Goal: Task Accomplishment & Management: Manage account settings

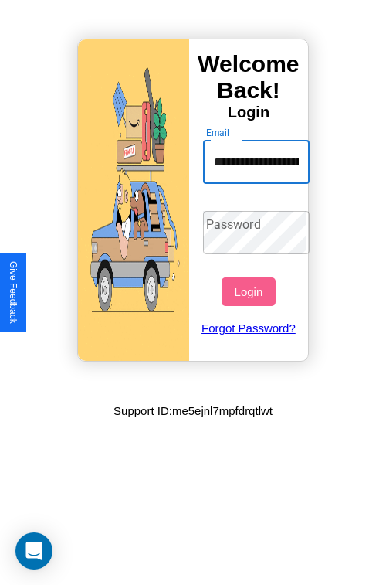
scroll to position [0, 56]
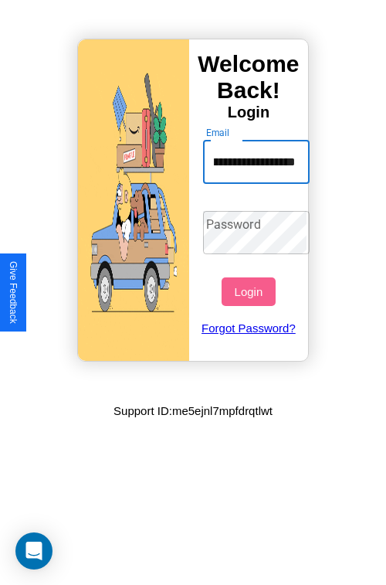
type input "**********"
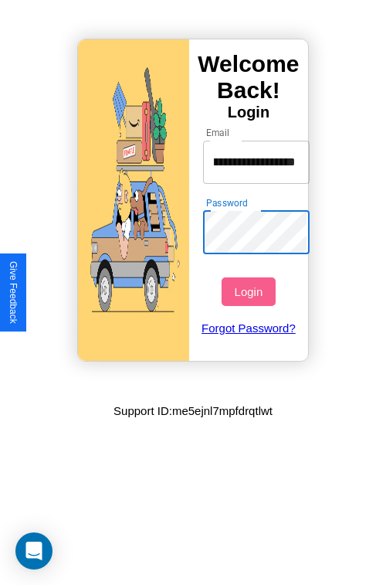
scroll to position [0, 0]
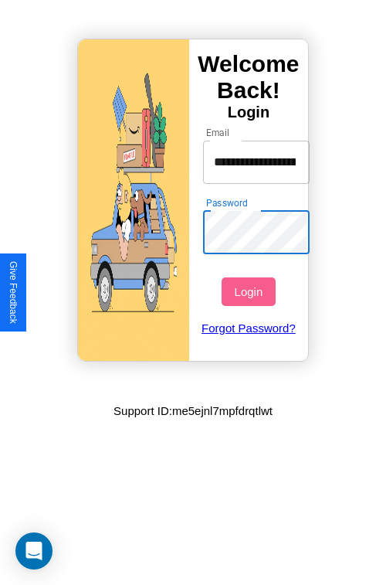
click at [250, 291] on button "Login" at bounding box center [248, 291] width 53 height 29
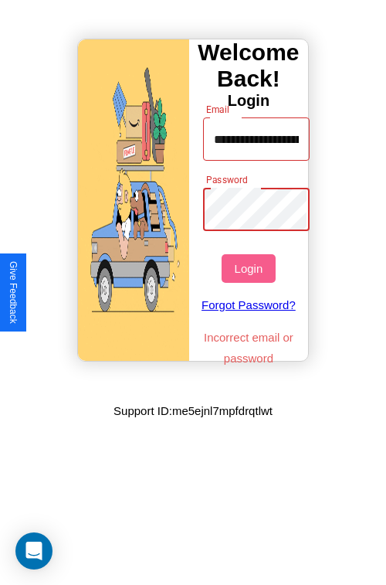
click at [250, 268] on button "Login" at bounding box center [248, 268] width 53 height 29
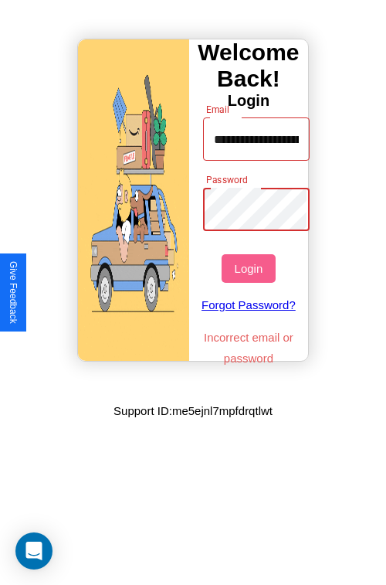
click at [250, 268] on button "Login" at bounding box center [248, 268] width 53 height 29
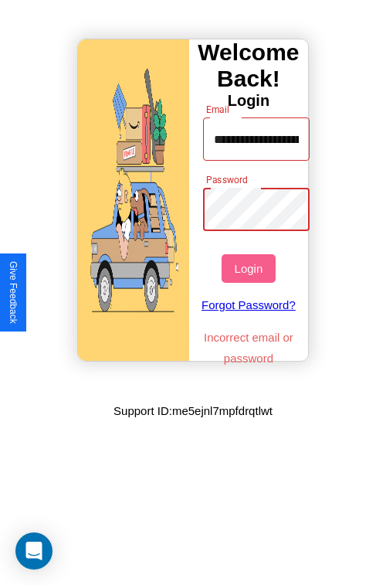
click at [250, 268] on button "Login" at bounding box center [248, 268] width 53 height 29
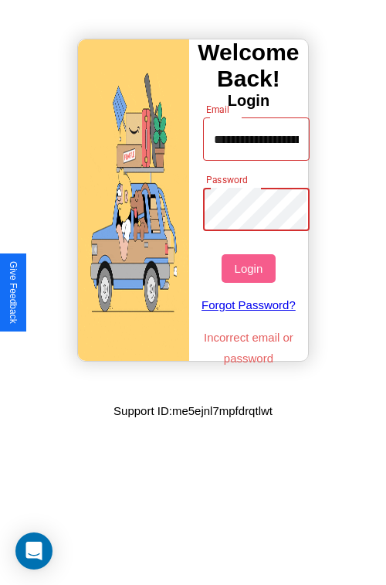
click at [250, 268] on button "Login" at bounding box center [248, 268] width 53 height 29
